Goal: Check status

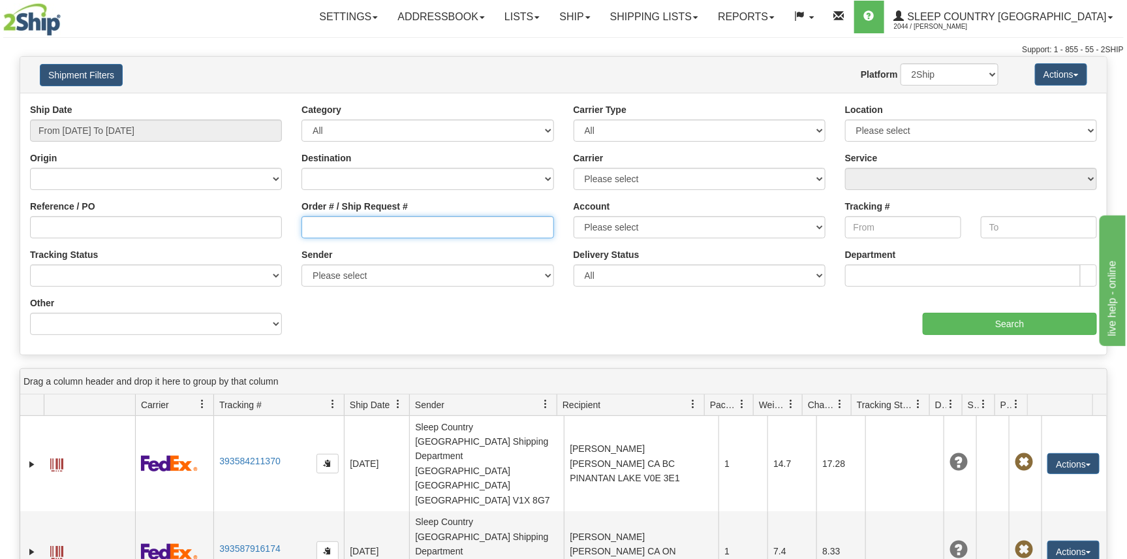
click at [333, 230] on input "Order # / Ship Request #" at bounding box center [427, 227] width 252 height 22
paste input "9000I104695"
type input "9000I104695"
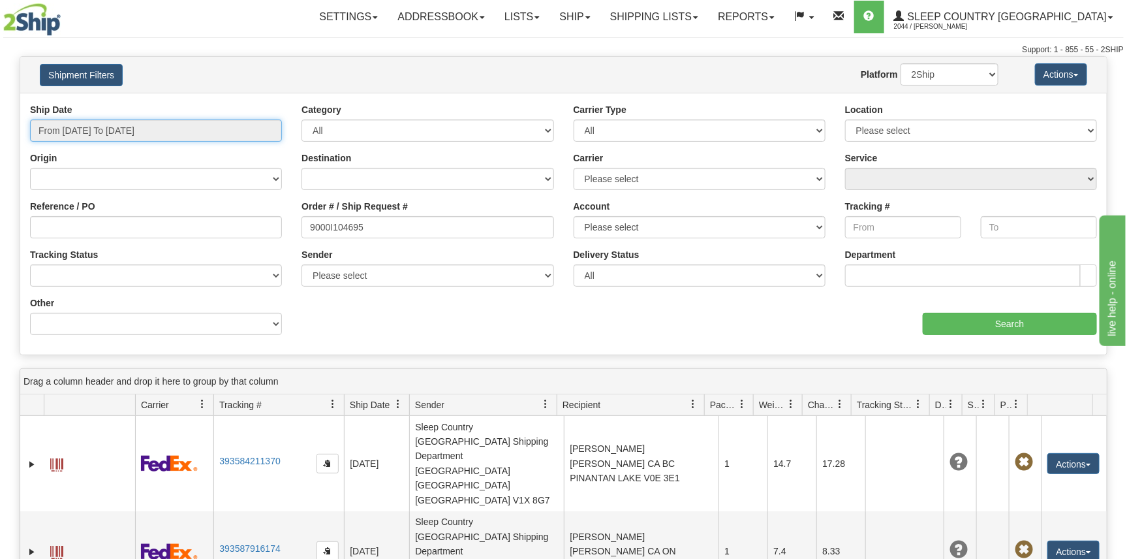
click at [152, 125] on input "From [DATE] To [DATE]" at bounding box center [156, 130] width 252 height 22
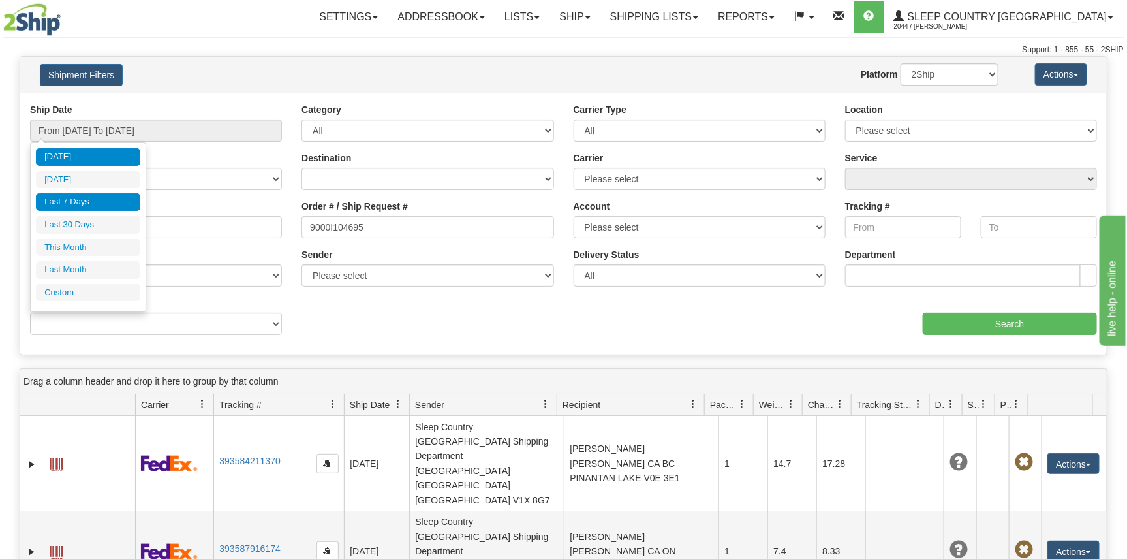
click at [106, 209] on li "Last 7 Days" at bounding box center [88, 202] width 104 height 18
type input "From [DATE] To [DATE]"
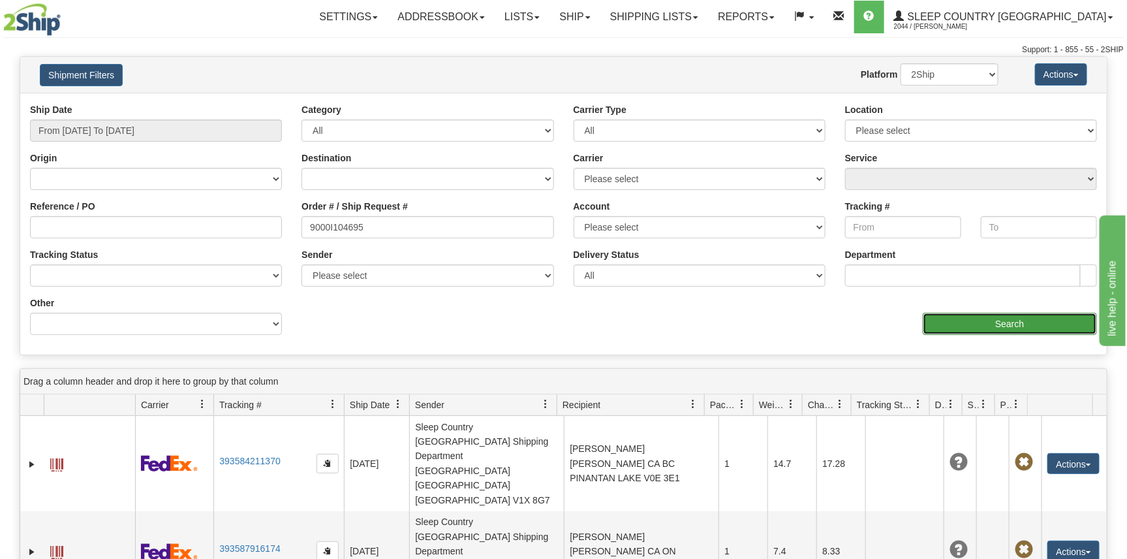
click at [985, 330] on input "Search" at bounding box center [1010, 324] width 174 height 22
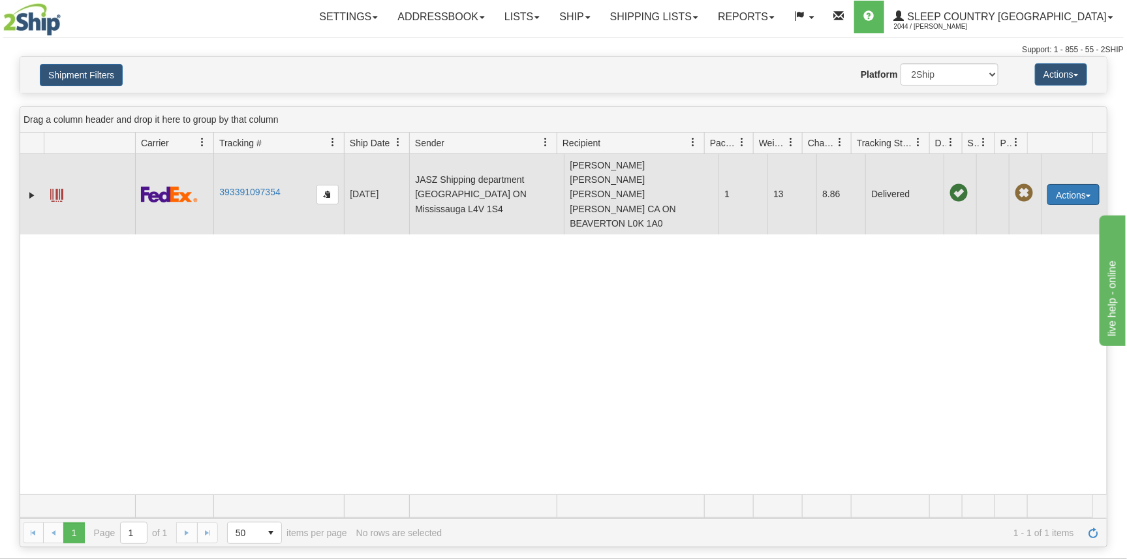
click at [1056, 184] on button "Actions" at bounding box center [1073, 194] width 52 height 21
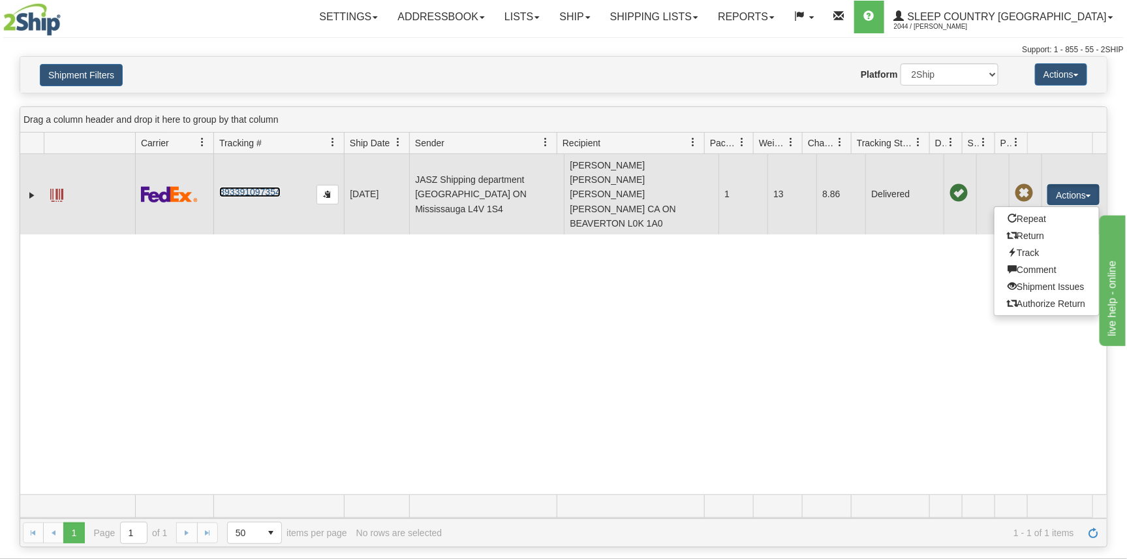
click at [261, 187] on link "393391097354" at bounding box center [249, 192] width 61 height 10
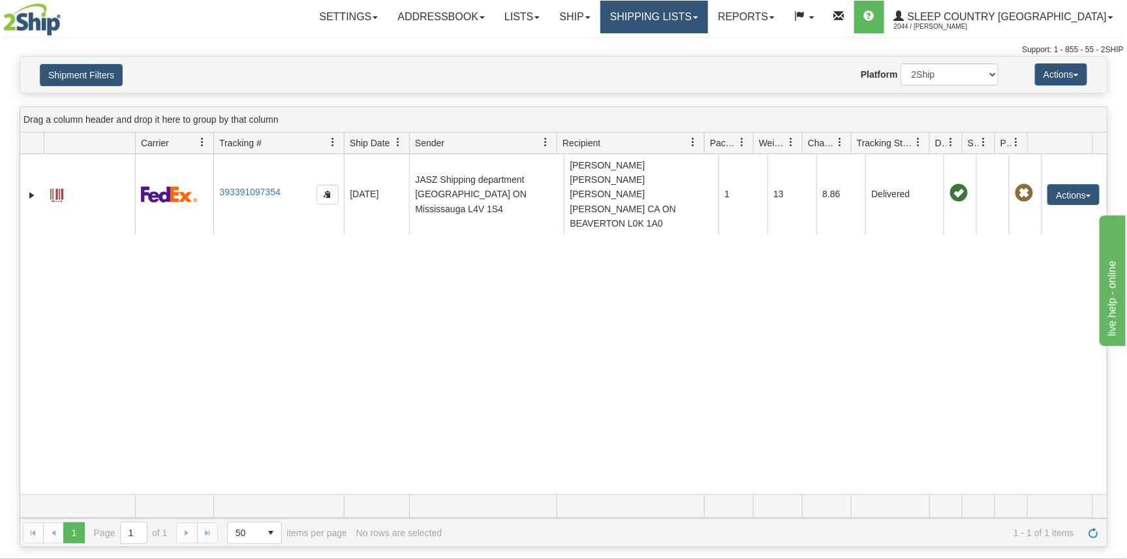
click at [708, 12] on link "Shipping lists" at bounding box center [654, 17] width 108 height 33
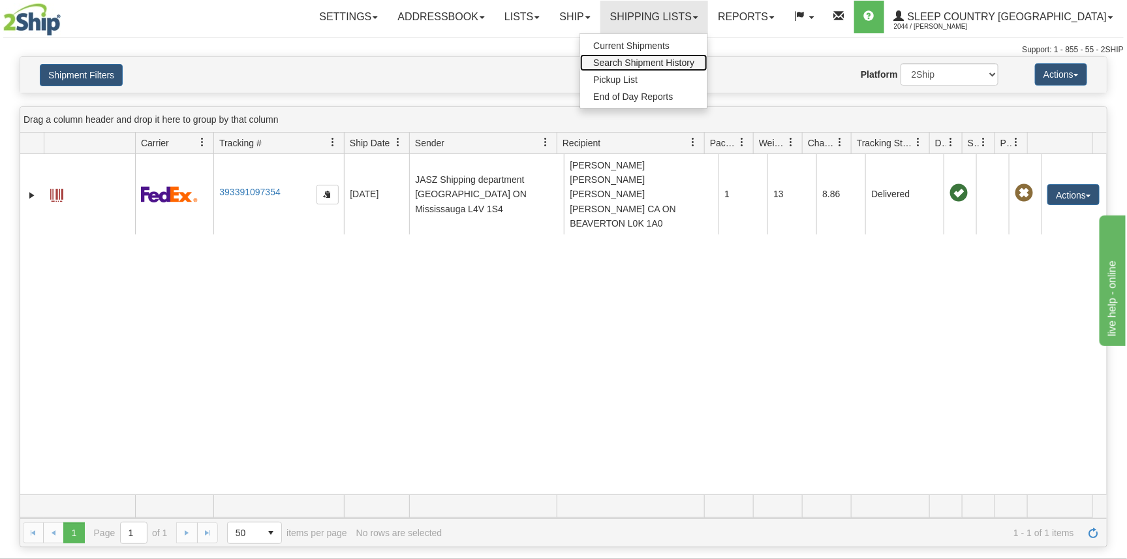
click at [694, 60] on span "Search Shipment History" at bounding box center [643, 62] width 101 height 10
